Goal: Task Accomplishment & Management: Complete application form

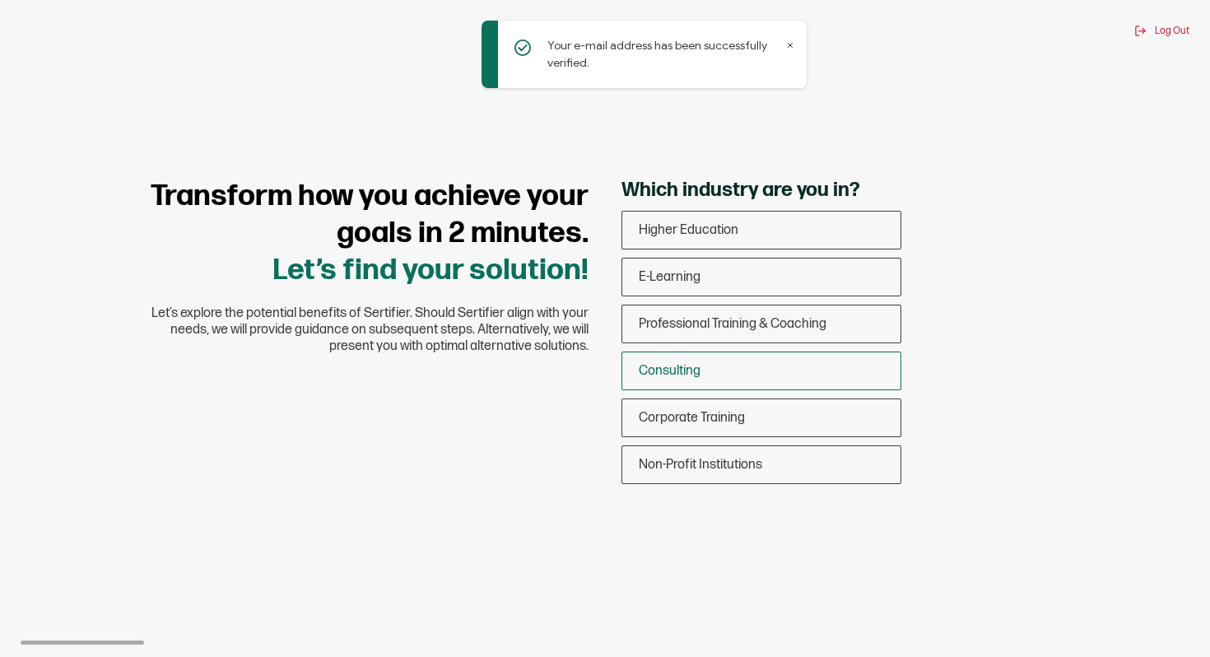
click at [810, 379] on div "Consulting" at bounding box center [761, 370] width 278 height 39
click at [0, 0] on input "Consulting" at bounding box center [0, 0] width 0 height 0
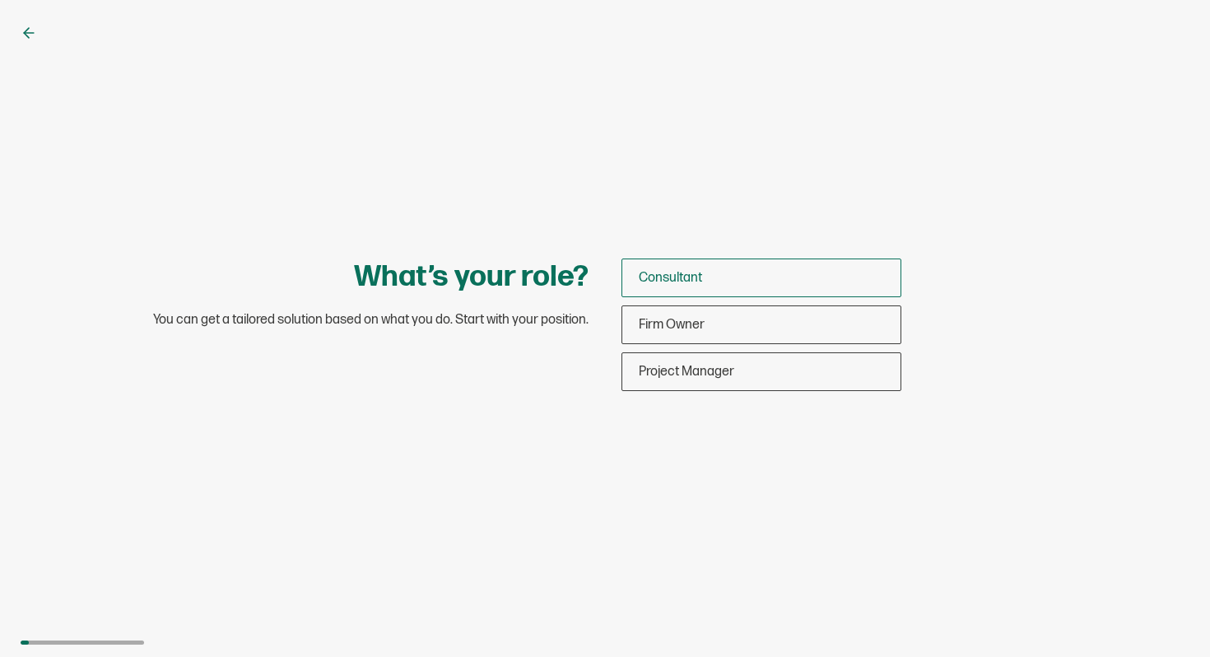
click at [712, 272] on div "Consultant" at bounding box center [761, 277] width 278 height 39
click at [0, 0] on input "Consultant" at bounding box center [0, 0] width 0 height 0
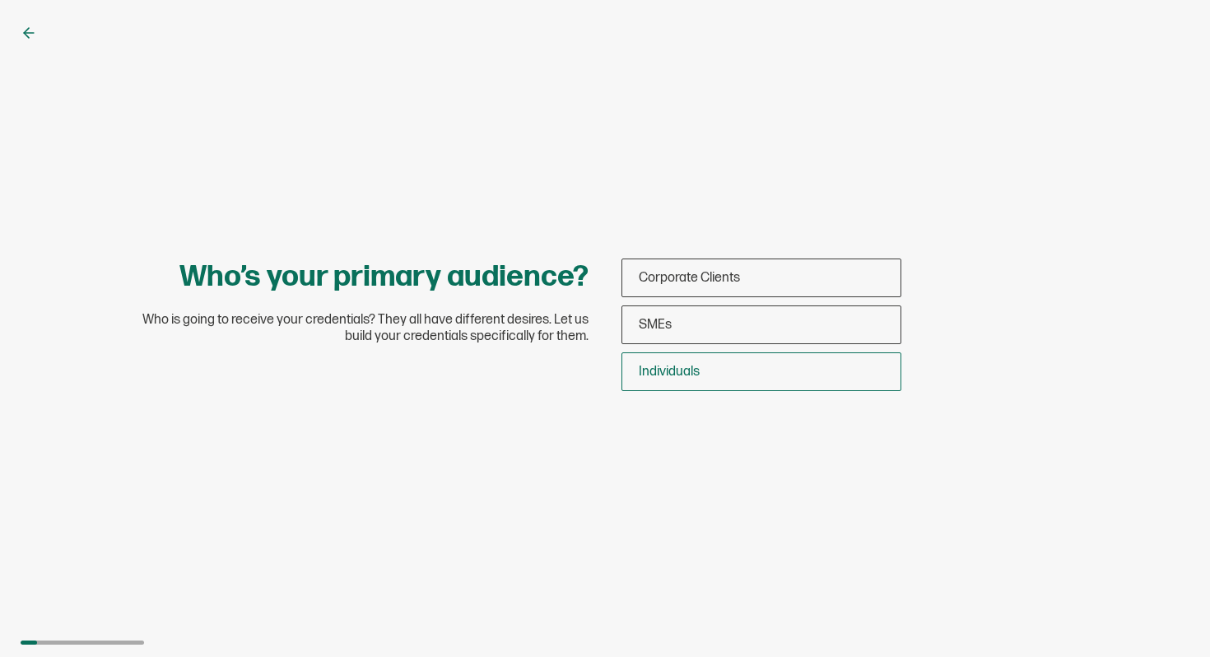
click at [715, 372] on div "Individuals" at bounding box center [761, 371] width 278 height 39
click at [0, 0] on input "Individuals" at bounding box center [0, 0] width 0 height 0
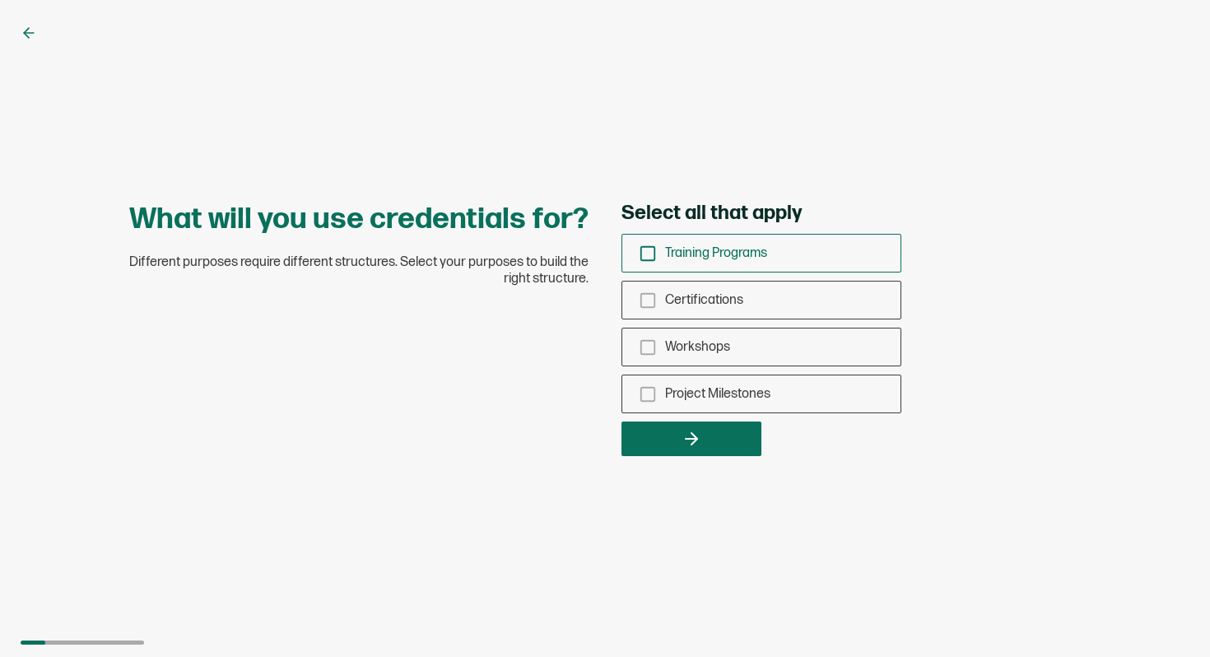
click at [654, 255] on rect "checkbox-group" at bounding box center [648, 253] width 14 height 14
click at [0, 0] on input "Training Programs" at bounding box center [0, 0] width 0 height 0
click at [649, 307] on rect "checkbox-group" at bounding box center [648, 300] width 14 height 14
click at [0, 0] on input "Certifications" at bounding box center [0, 0] width 0 height 0
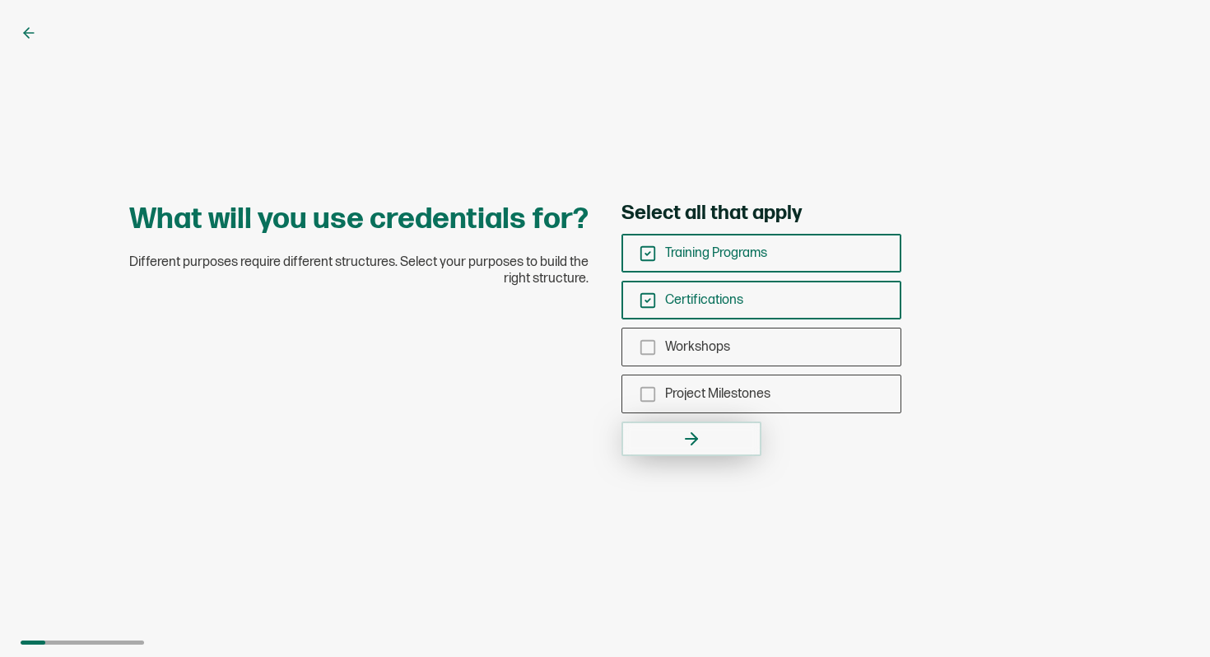
click at [657, 440] on button "button" at bounding box center [691, 438] width 140 height 35
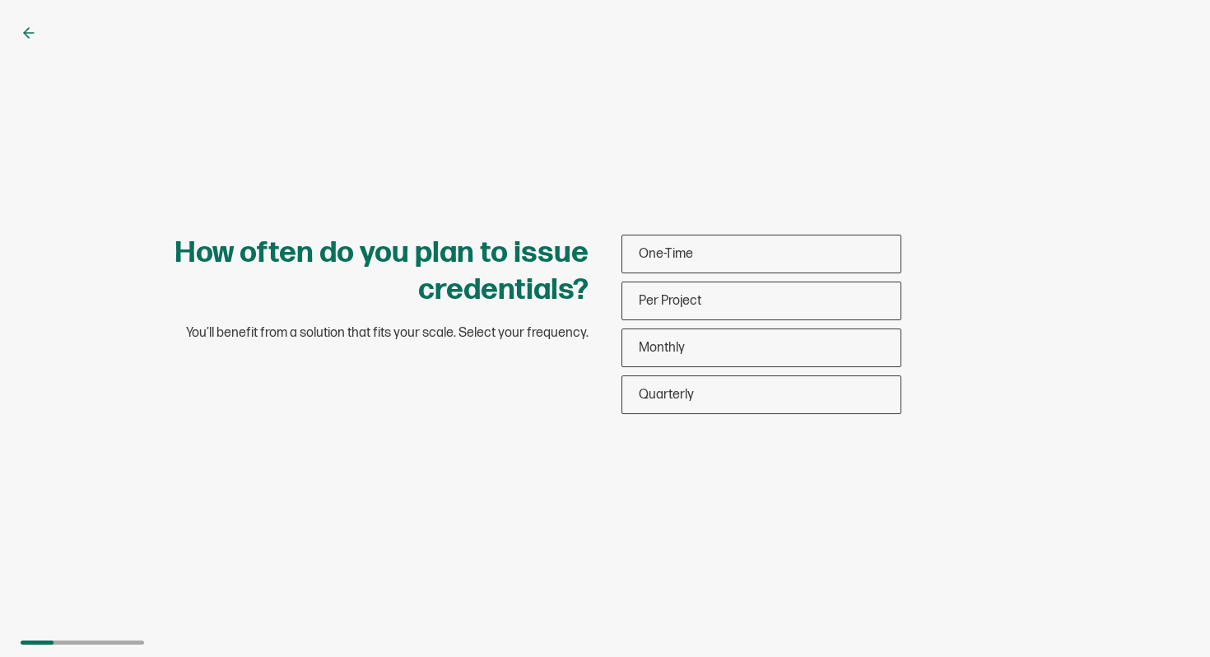
click at [715, 278] on div "One-Time Per Project Monthly Quarterly" at bounding box center [761, 324] width 280 height 179
click at [699, 252] on div "One-Time" at bounding box center [761, 254] width 278 height 39
click at [0, 0] on input "One-Time" at bounding box center [0, 0] width 0 height 0
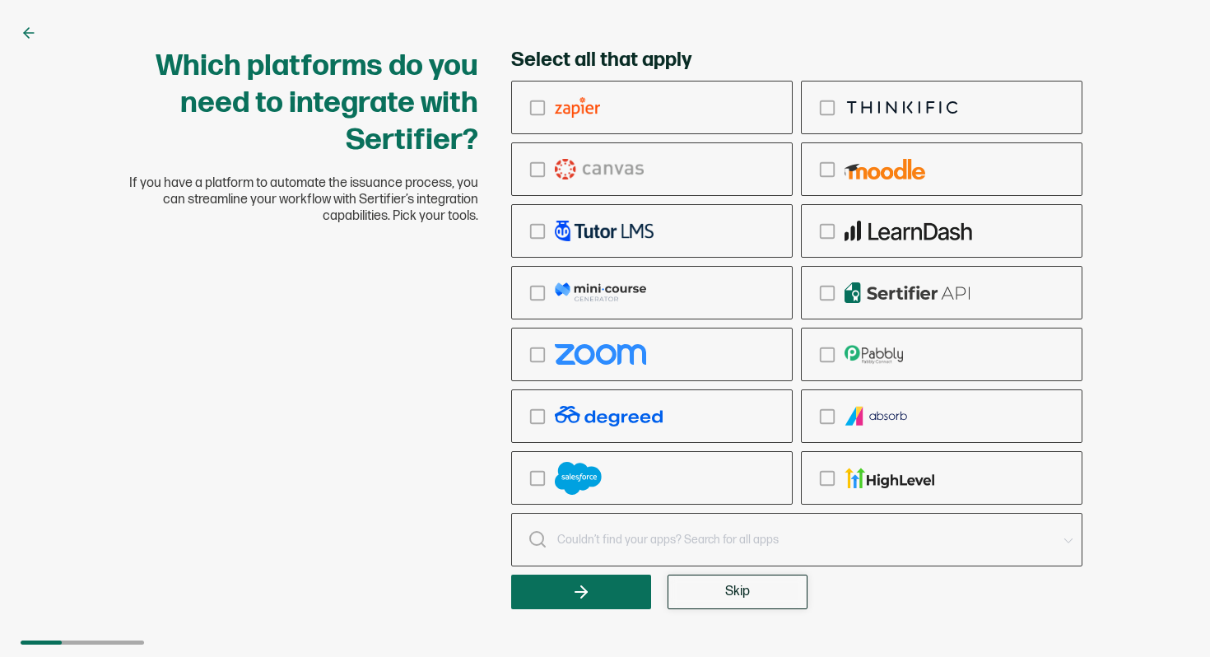
click at [719, 593] on button "Skip" at bounding box center [738, 592] width 140 height 35
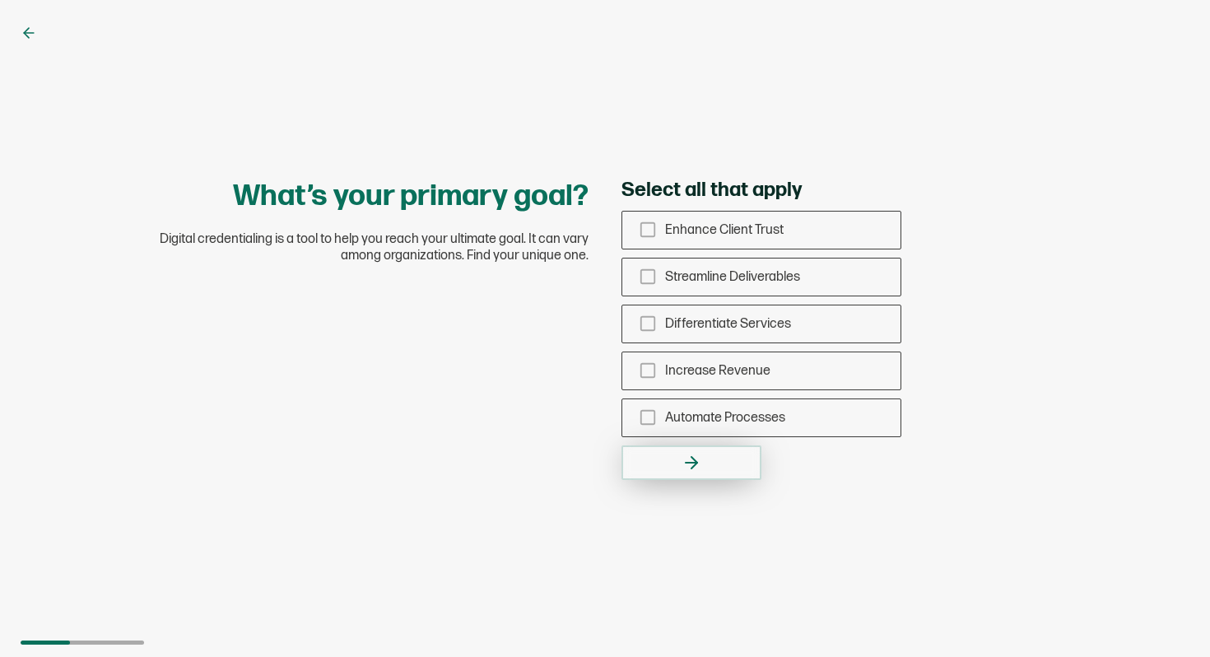
click at [700, 471] on icon "button" at bounding box center [692, 463] width 20 height 20
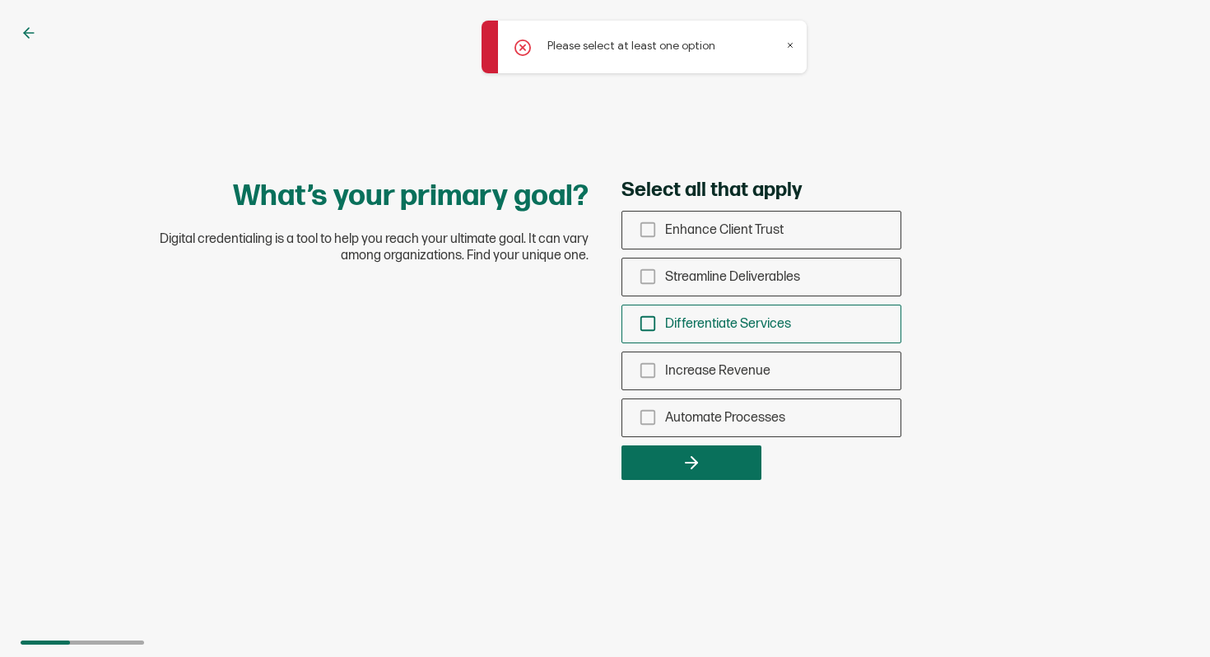
click at [692, 330] on span "Differentiate Services" at bounding box center [728, 324] width 126 height 16
click at [0, 0] on input "Differentiate Services" at bounding box center [0, 0] width 0 height 0
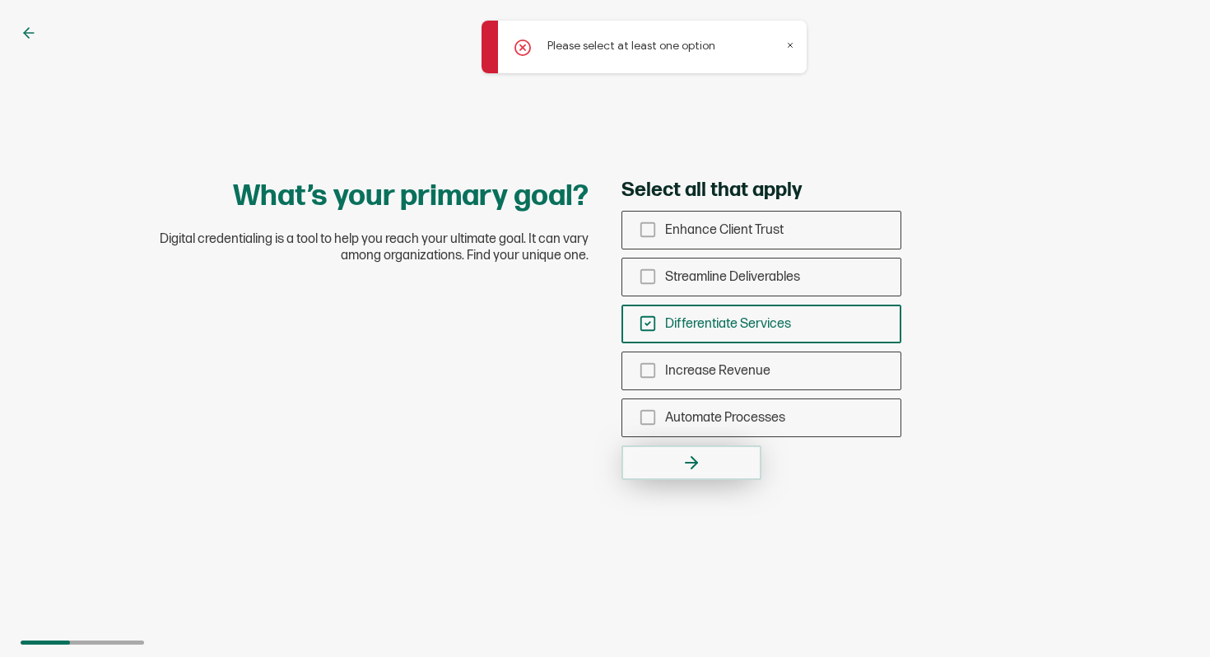
click at [696, 470] on icon "button" at bounding box center [692, 463] width 20 height 20
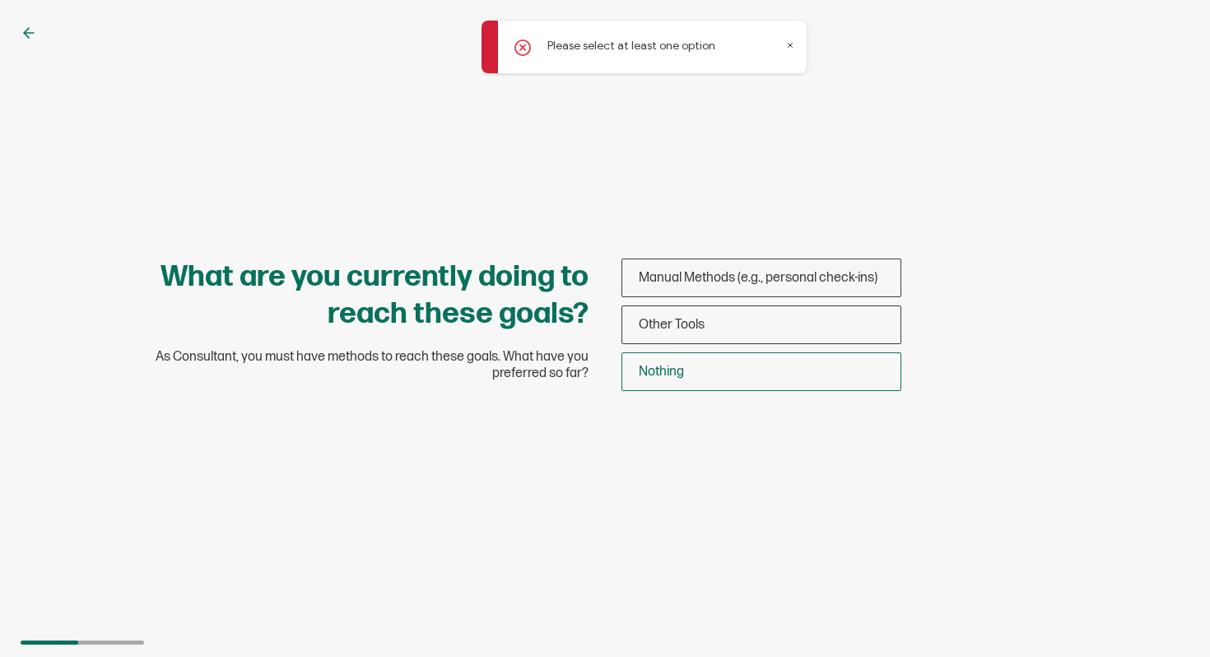
click at [645, 384] on div "Nothing" at bounding box center [761, 371] width 278 height 39
click at [0, 0] on input "Nothing" at bounding box center [0, 0] width 0 height 0
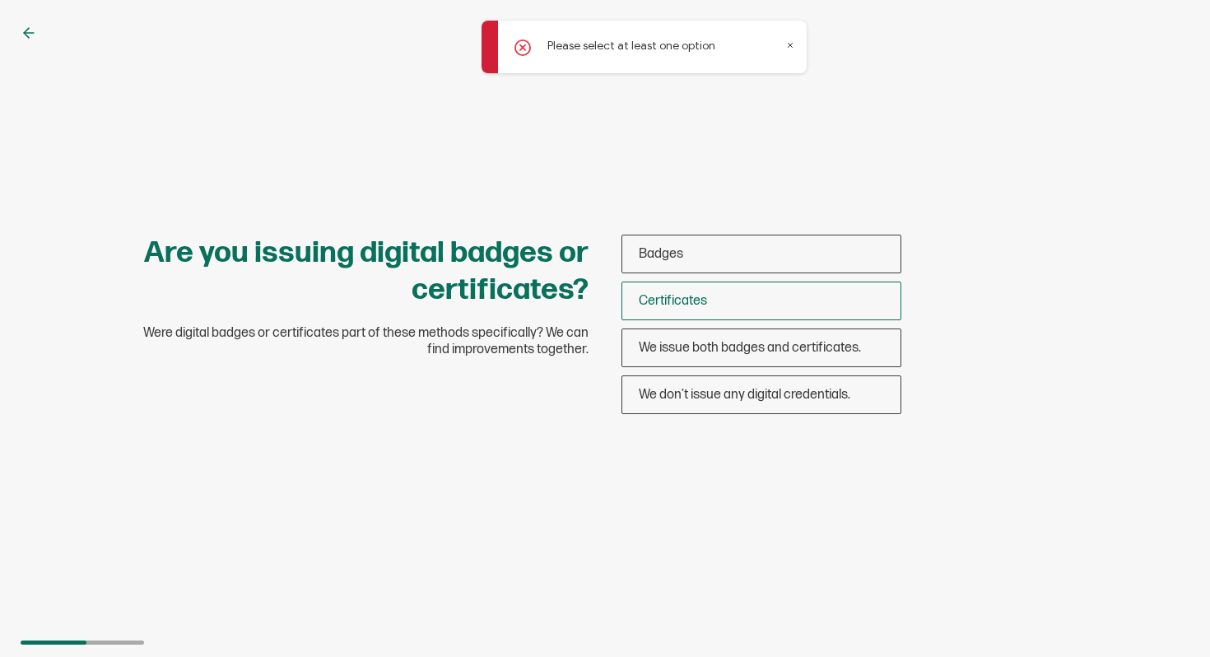
click at [653, 307] on span "Certificates" at bounding box center [673, 301] width 68 height 16
click at [0, 0] on input "Certificates" at bounding box center [0, 0] width 0 height 0
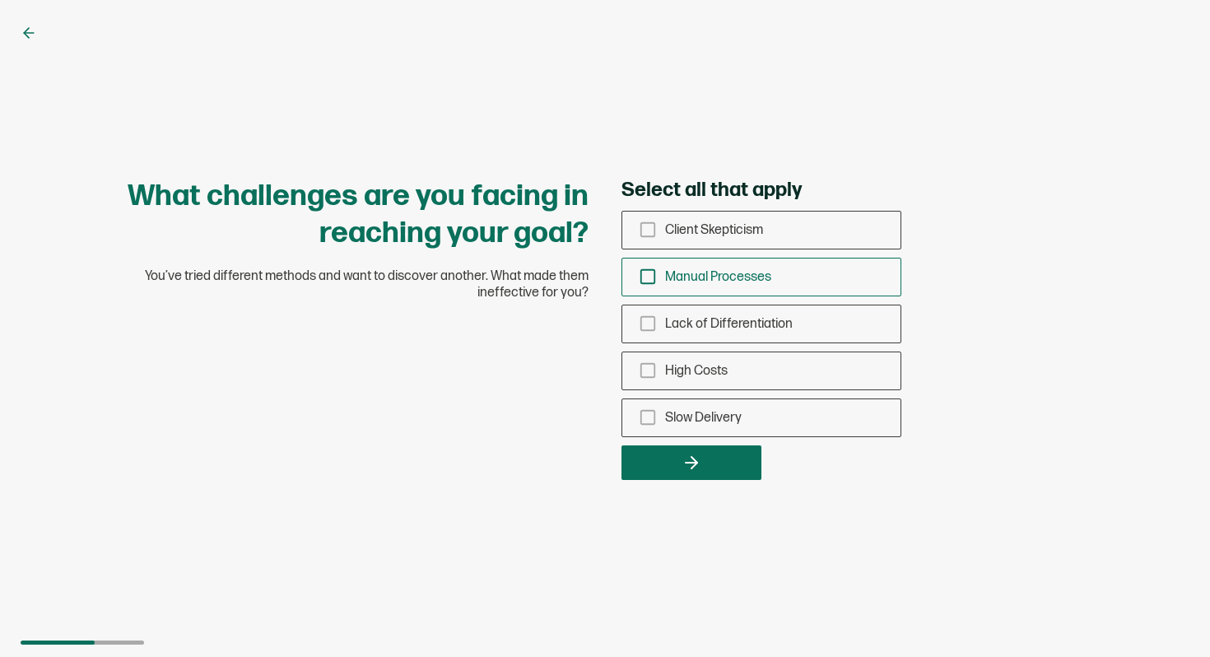
click at [648, 279] on icon "checkbox-group" at bounding box center [648, 277] width 18 height 18
click at [0, 0] on input "Manual Processes" at bounding box center [0, 0] width 0 height 0
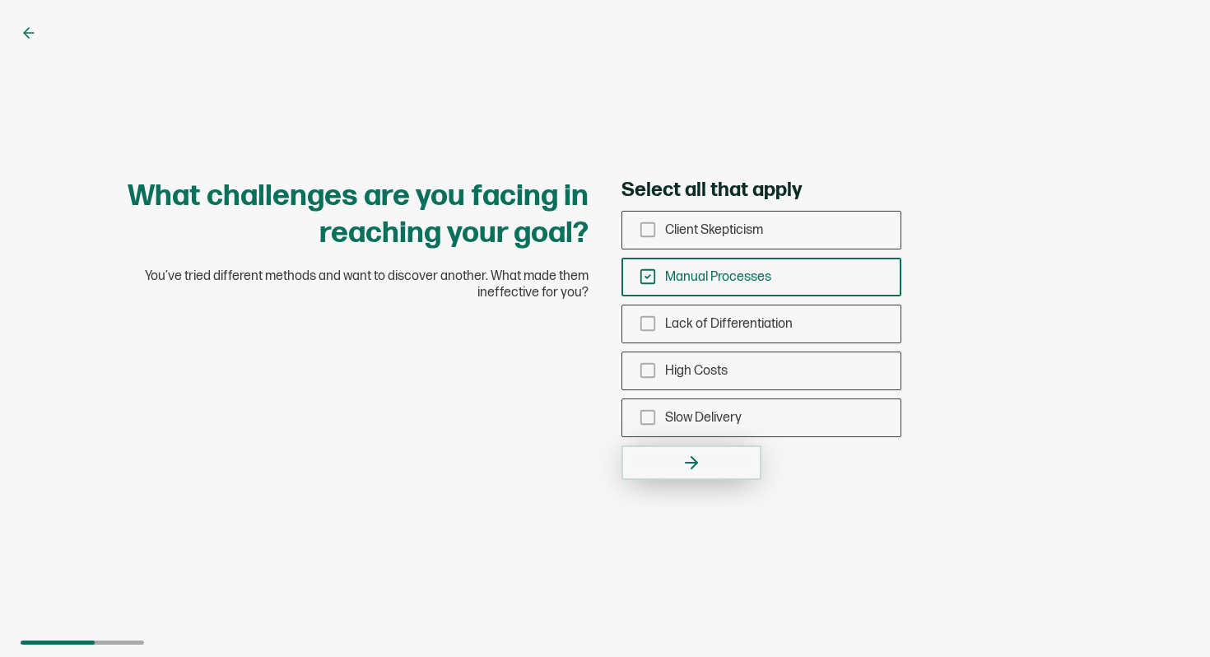
click at [682, 456] on icon "button" at bounding box center [692, 463] width 20 height 20
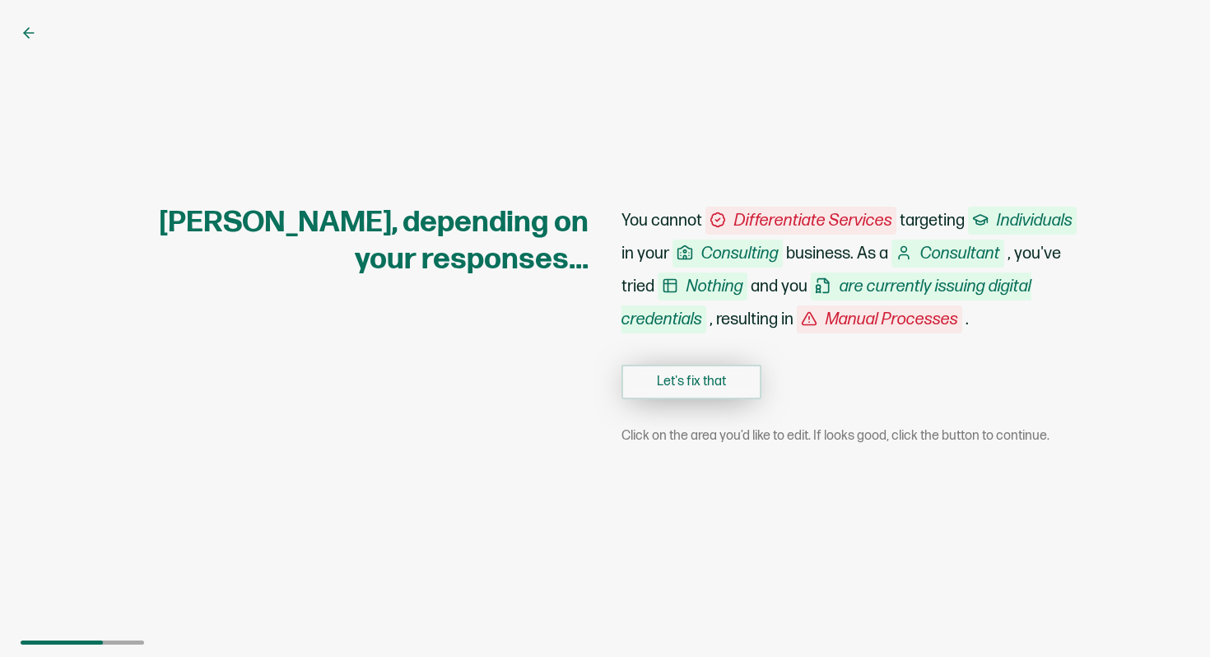
click at [728, 392] on button "Let's fix that" at bounding box center [691, 382] width 140 height 35
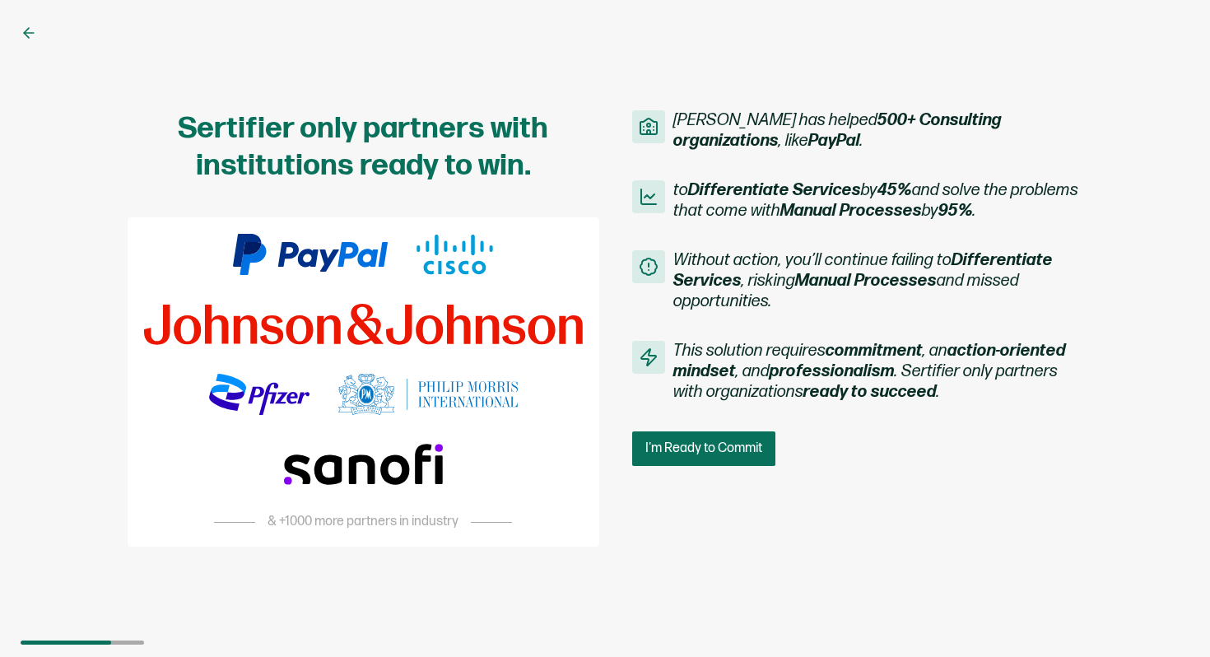
click at [709, 482] on div "Sertifier only partners with institutions ready to win. & +1000 more partners i…" at bounding box center [605, 328] width 988 height 436
click at [709, 433] on button "I'm Ready to Commit" at bounding box center [705, 448] width 147 height 35
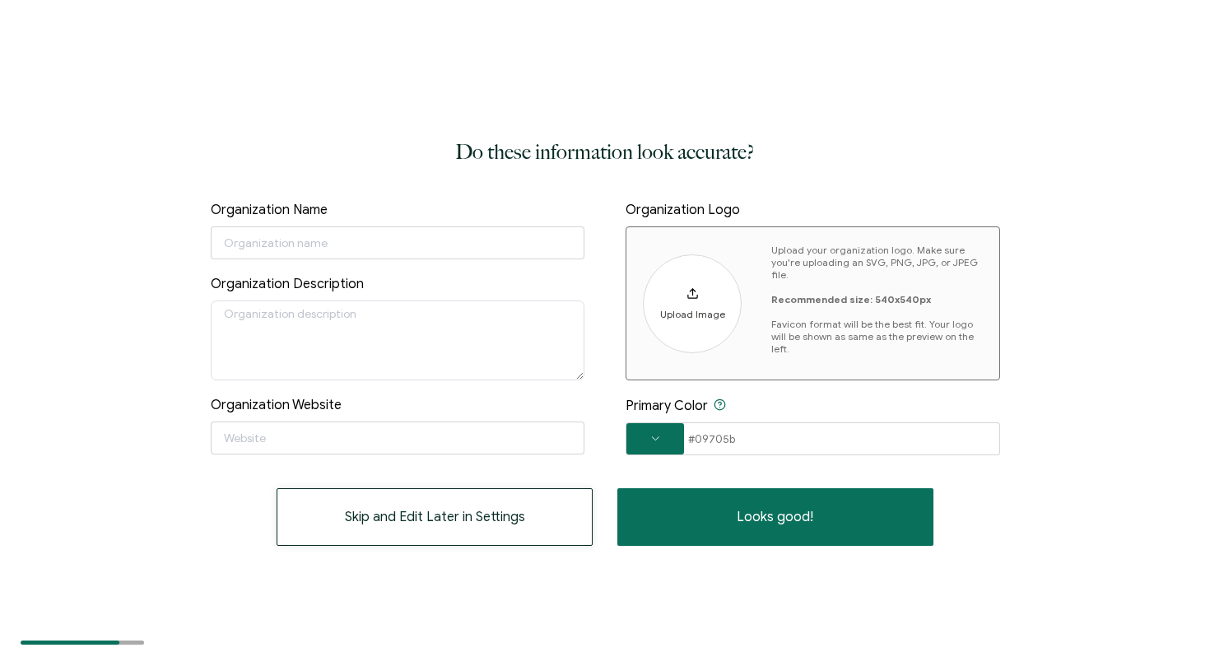
click at [519, 510] on span "Skip and Edit Later in Settings" at bounding box center [435, 516] width 180 height 13
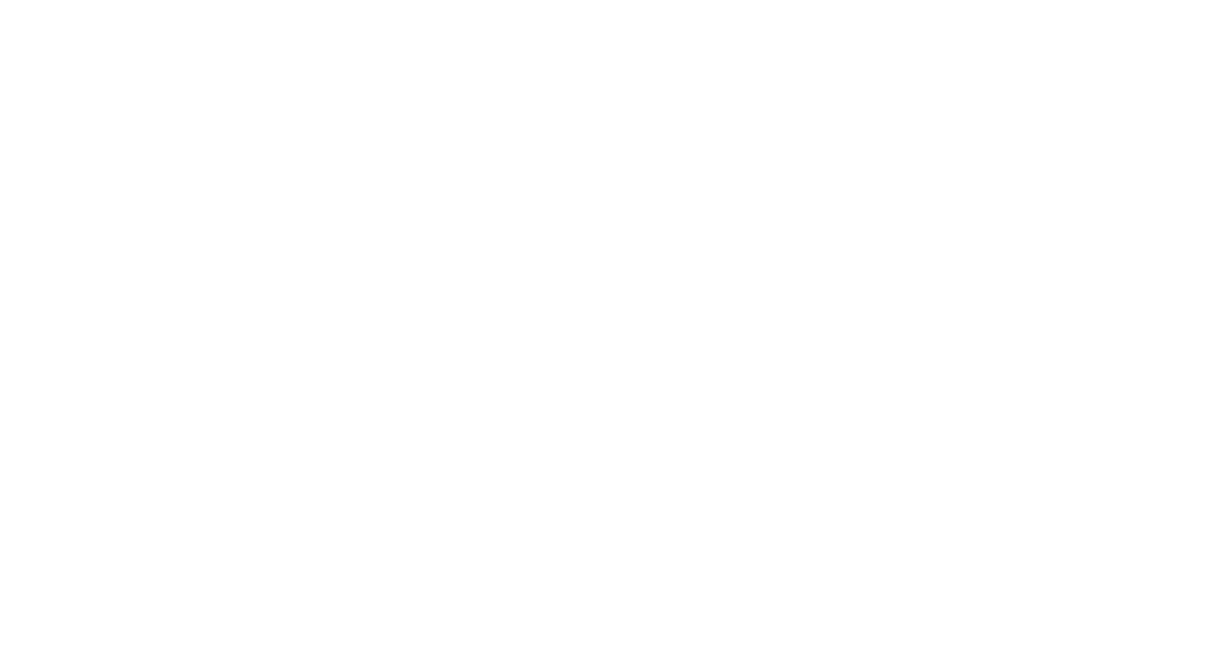
click at [691, 492] on div at bounding box center [605, 328] width 1210 height 657
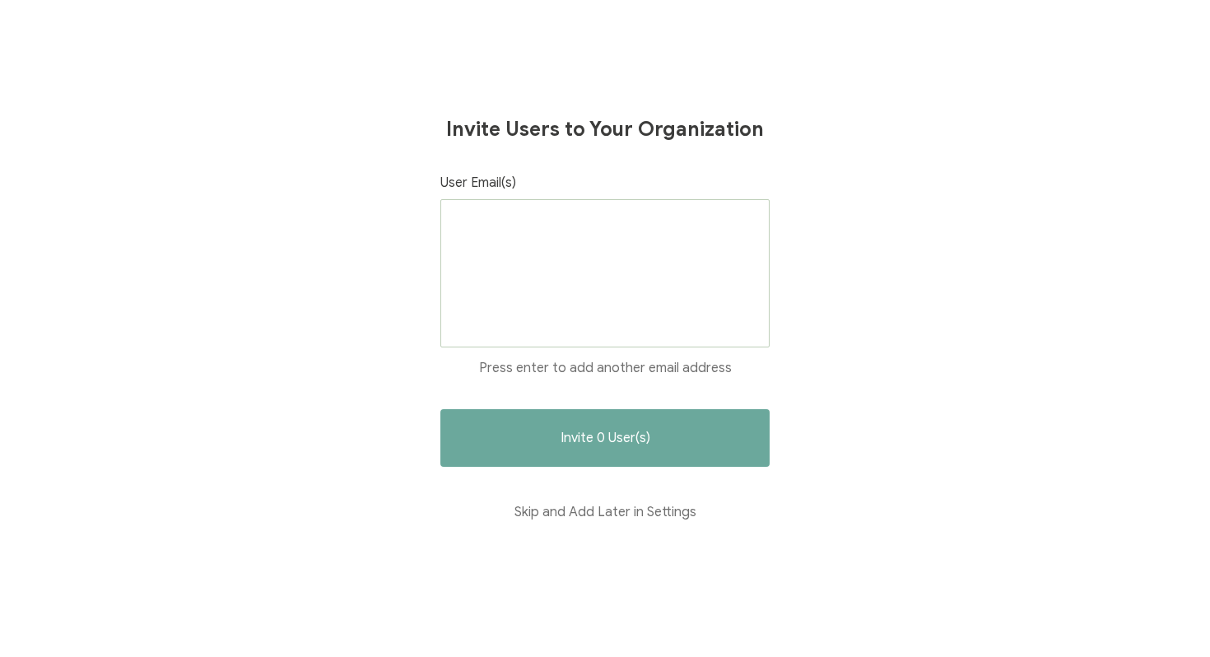
click at [669, 291] on div at bounding box center [604, 273] width 329 height 148
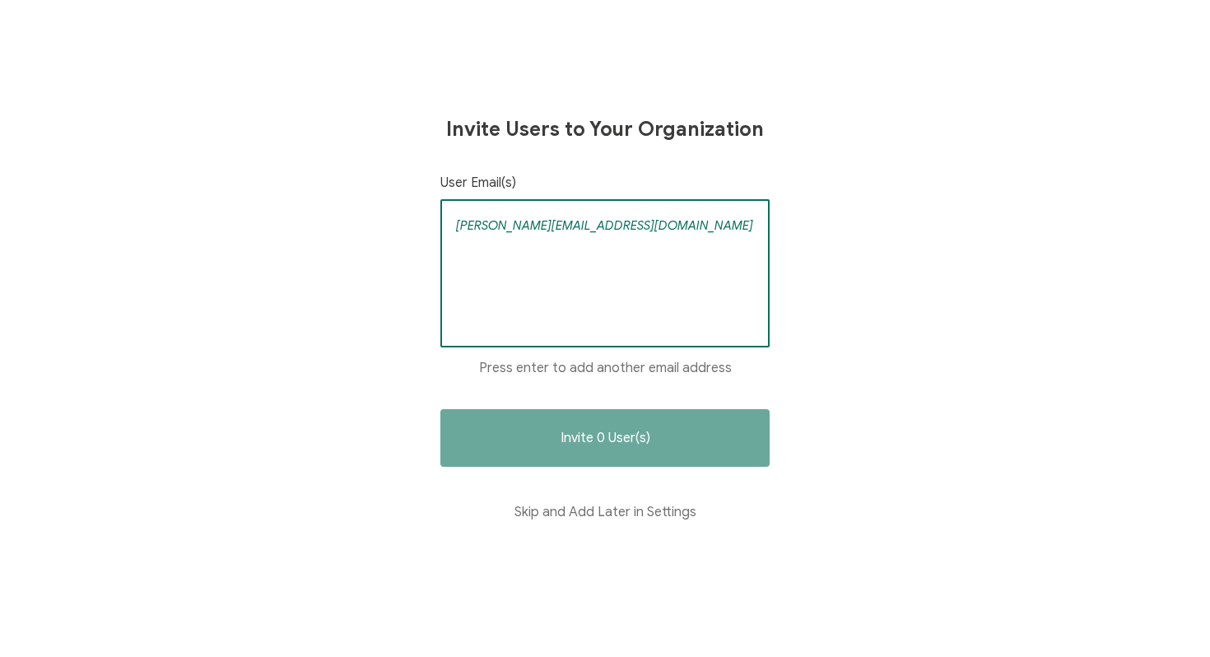
type input "[PERSON_NAME][EMAIL_ADDRESS][DOMAIN_NAME]"
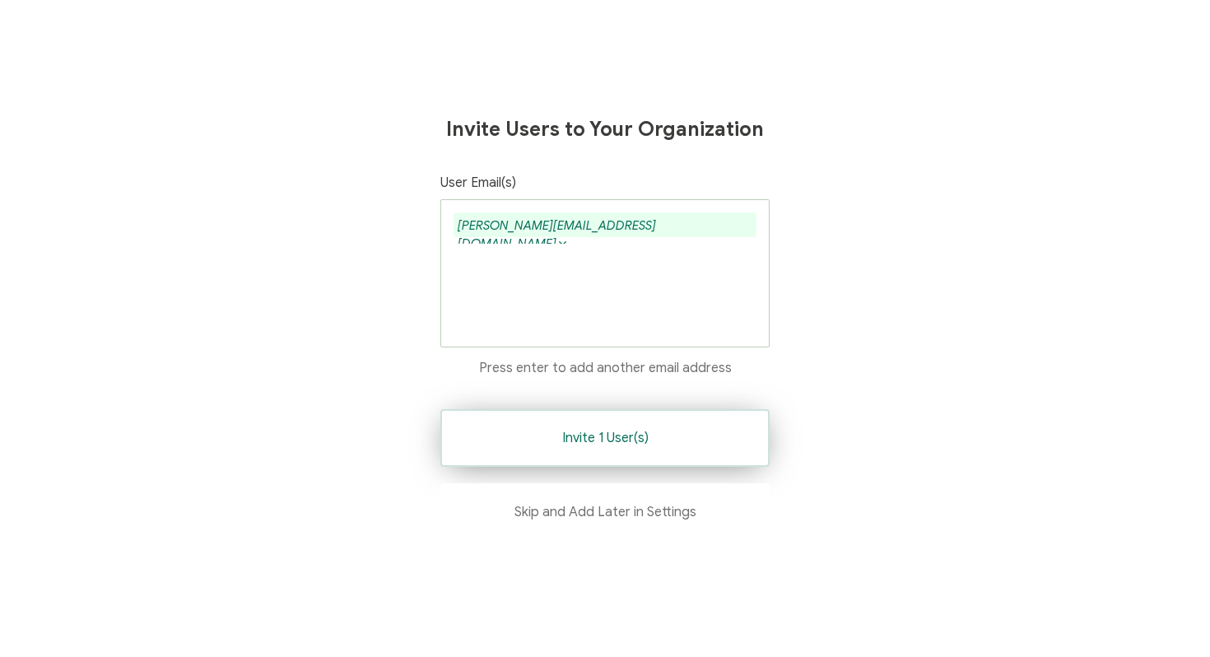
click at [617, 446] on button "Invite 1 User(s)" at bounding box center [604, 438] width 329 height 58
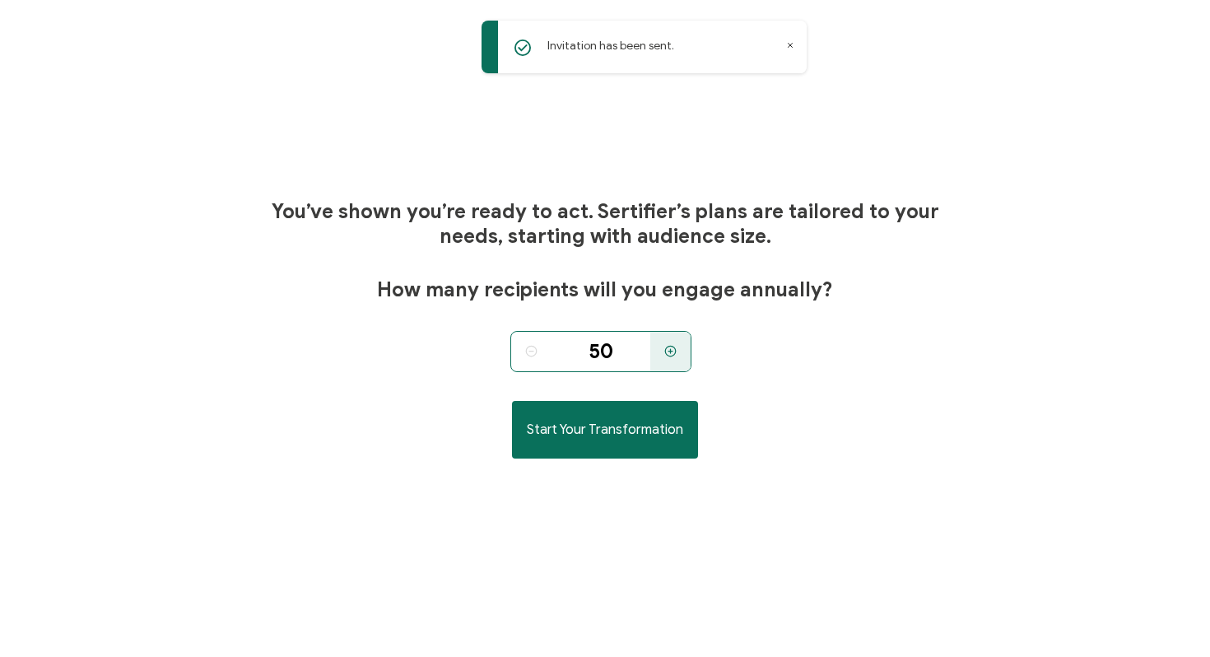
click at [617, 345] on input "50" at bounding box center [601, 351] width 99 height 41
type input "5"
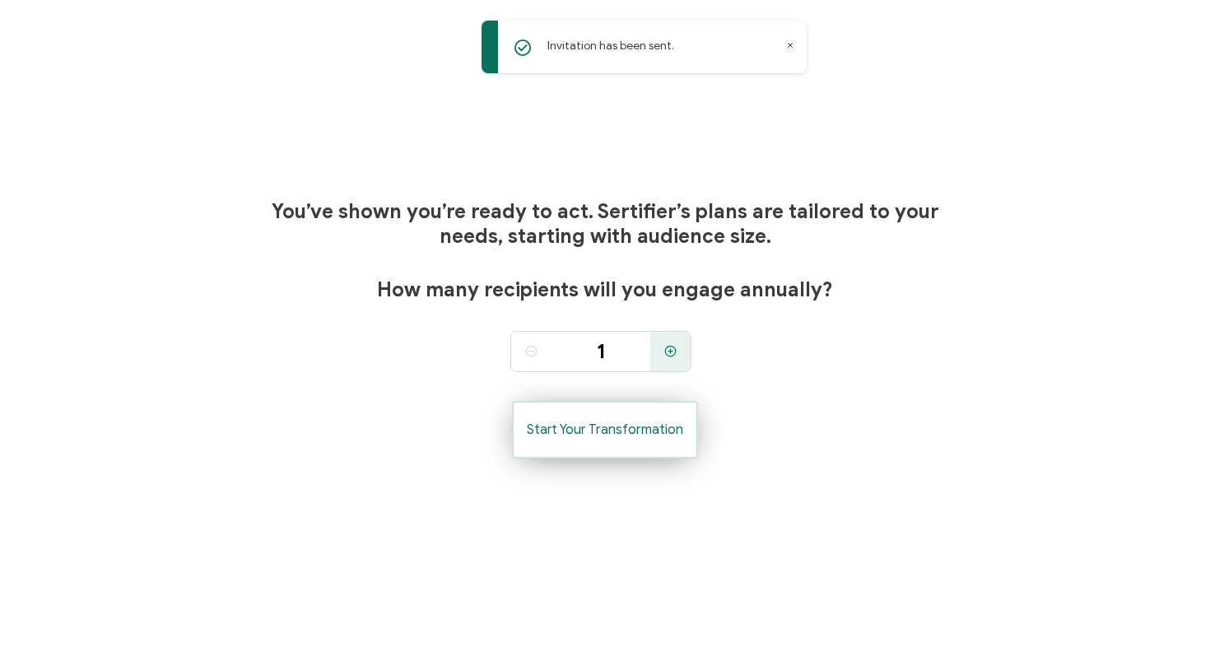
type input "50"
click at [639, 445] on button "Start Your Transformation" at bounding box center [605, 430] width 186 height 58
